Goal: Transaction & Acquisition: Purchase product/service

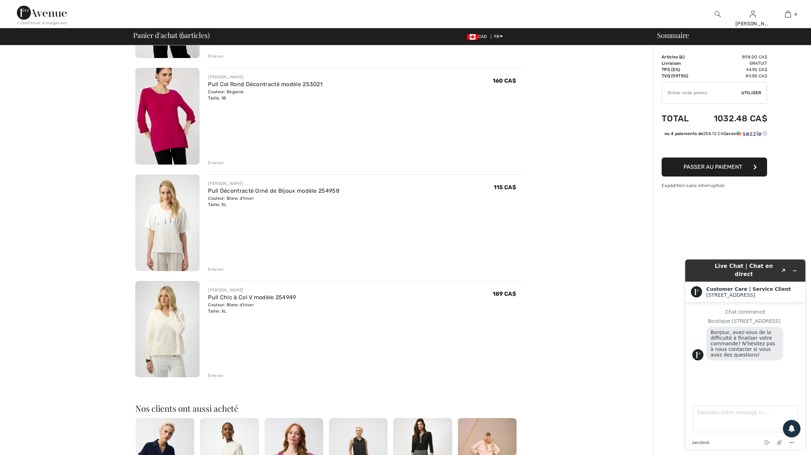
scroll to position [354, 0]
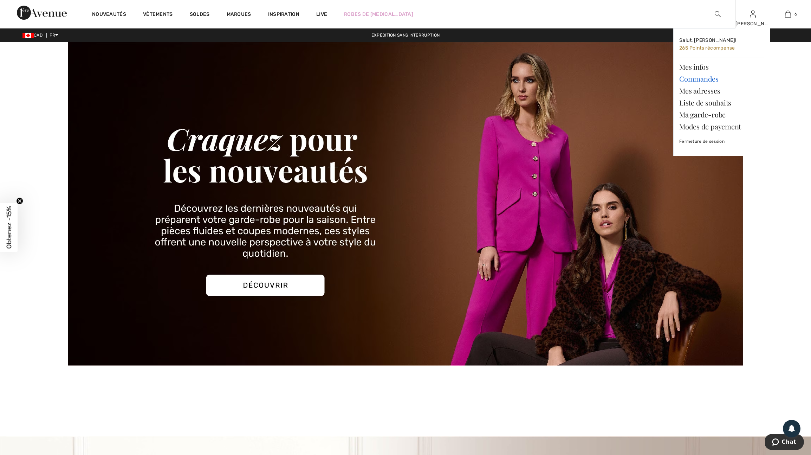
click at [696, 80] on link "Commandes" at bounding box center [721, 79] width 85 height 12
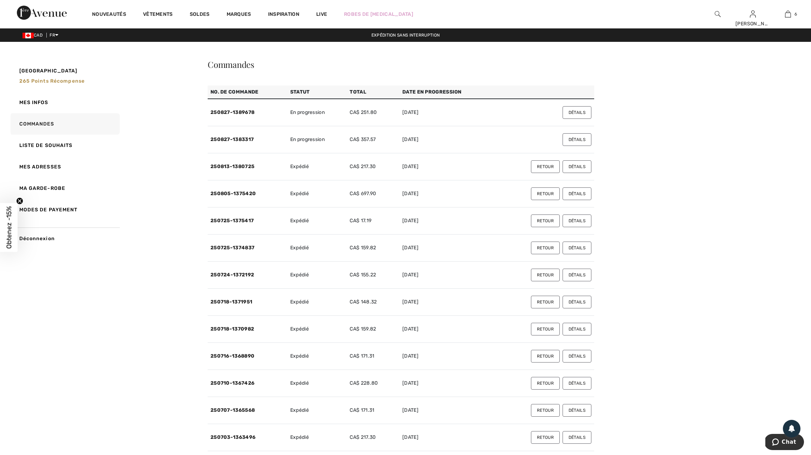
click at [572, 146] on button "Détails" at bounding box center [577, 139] width 29 height 13
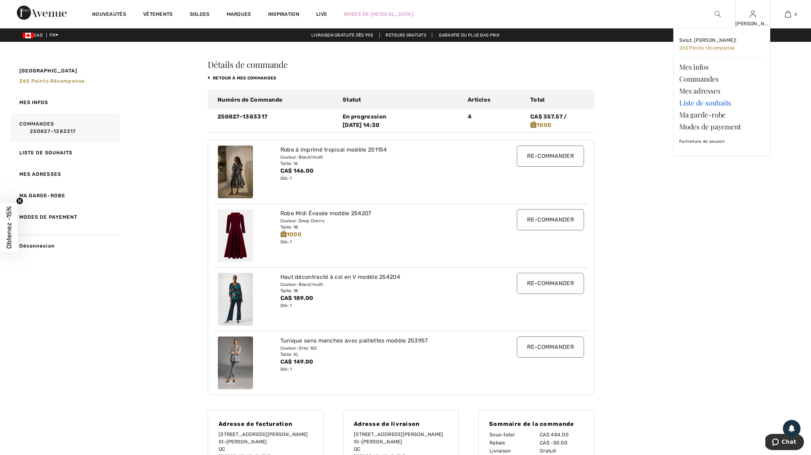
click at [700, 104] on link "Liste de souhaits" at bounding box center [721, 103] width 85 height 12
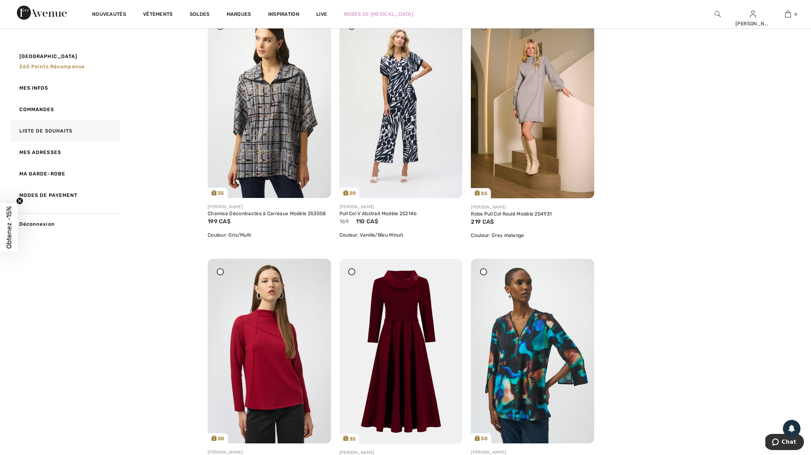
scroll to position [613, 0]
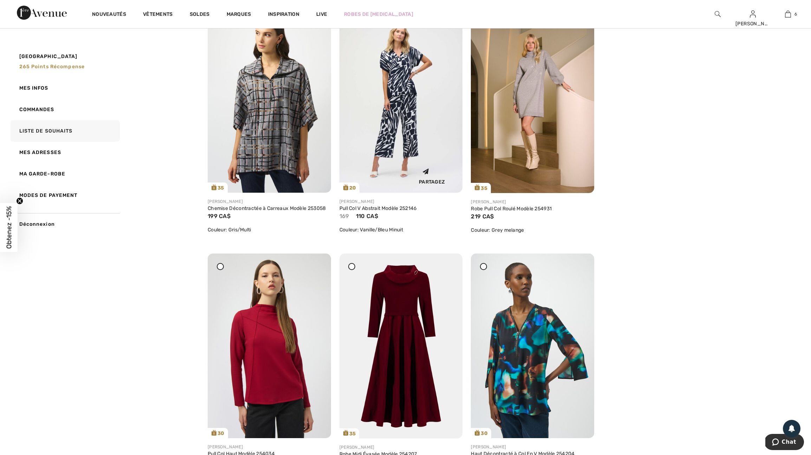
click at [387, 108] on img at bounding box center [401, 100] width 123 height 185
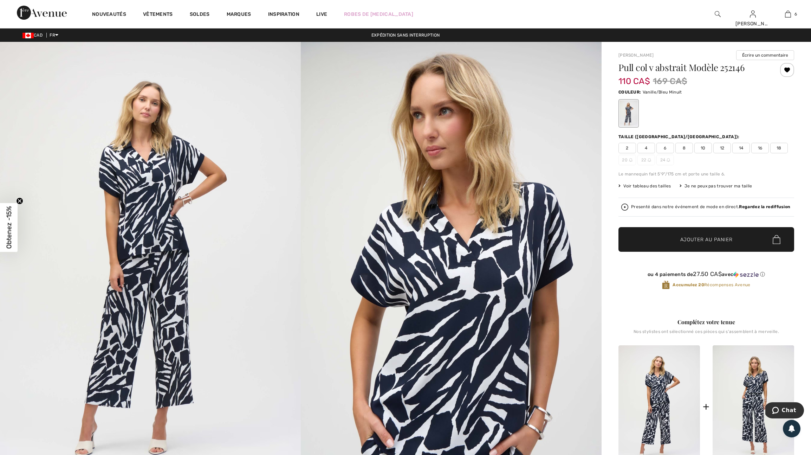
click at [766, 153] on span "16" at bounding box center [760, 148] width 18 height 11
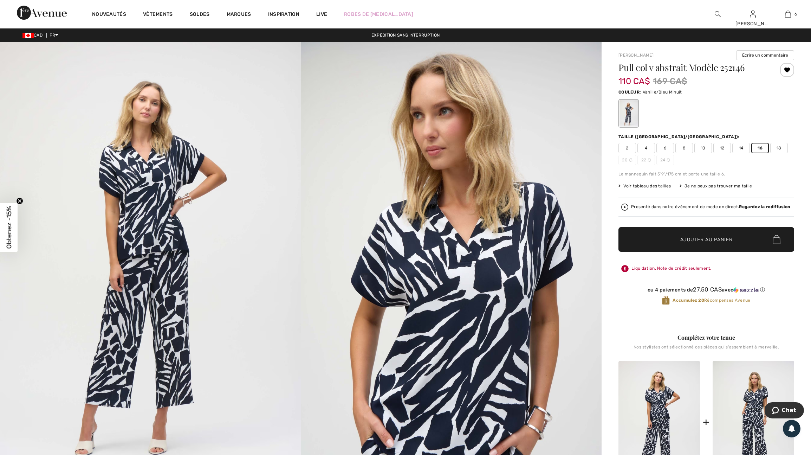
click at [715, 243] on span "Ajouter au panier" at bounding box center [706, 239] width 52 height 7
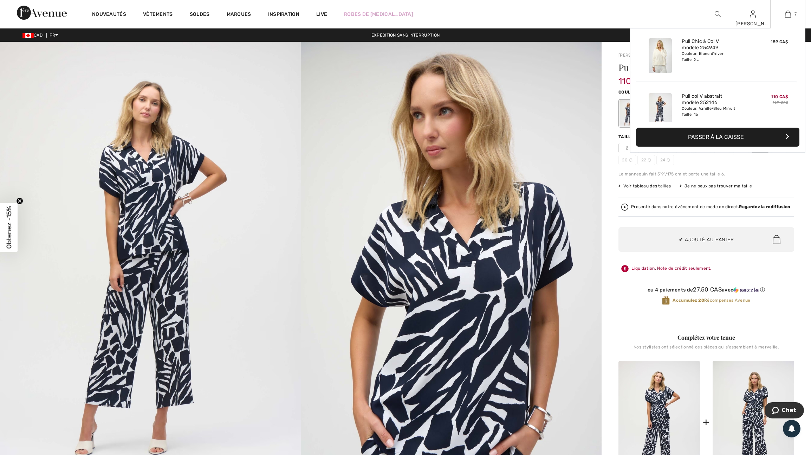
scroll to position [330, 0]
click at [787, 11] on img at bounding box center [788, 14] width 6 height 8
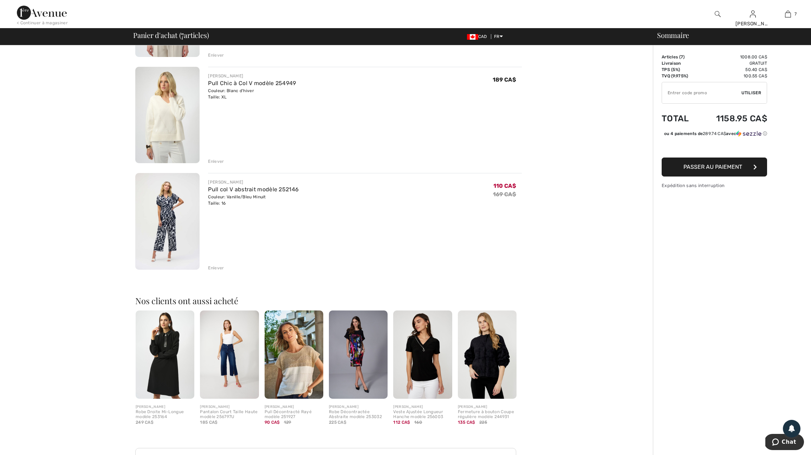
scroll to position [560, 0]
